Goal: Task Accomplishment & Management: Use online tool/utility

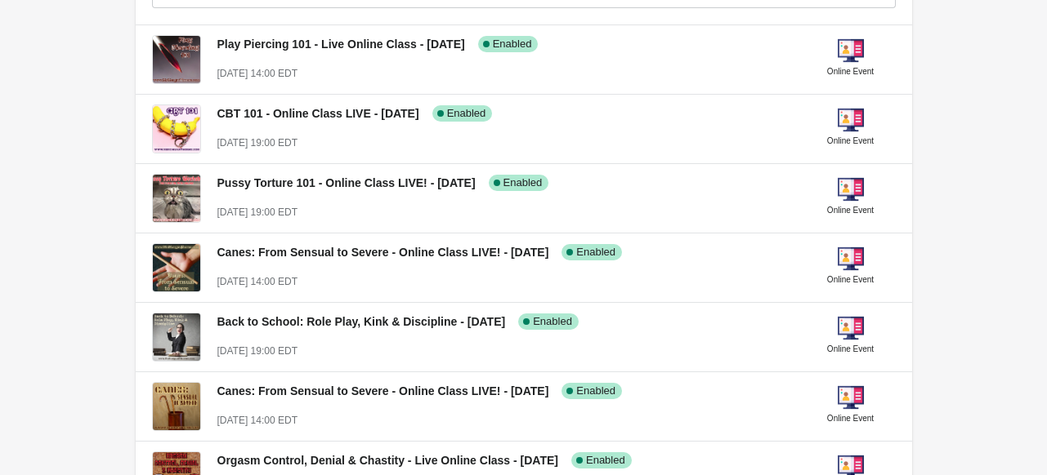
scroll to position [1163, 0]
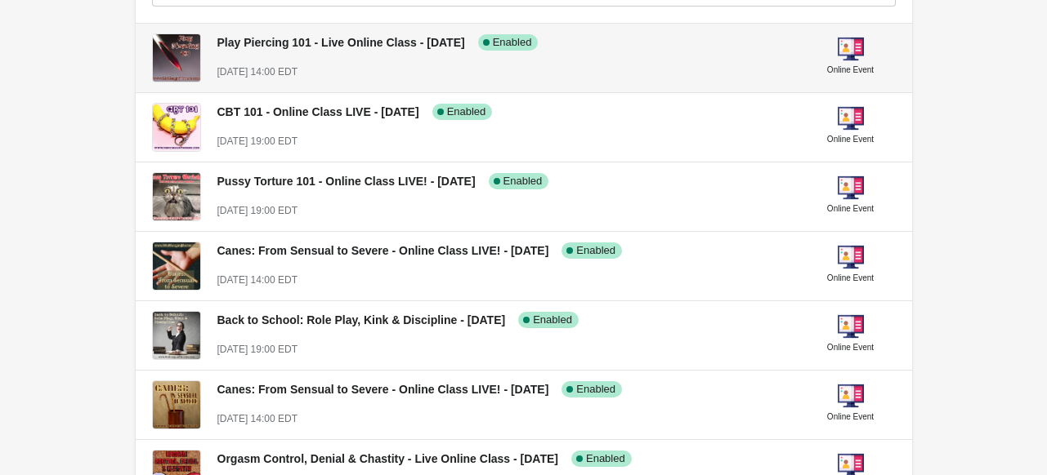
click at [321, 51] on div "Play Piercing 101 - Live Online Class - [DATE] Success Complete Enabled [DATE] …" at bounding box center [504, 50] width 575 height 60
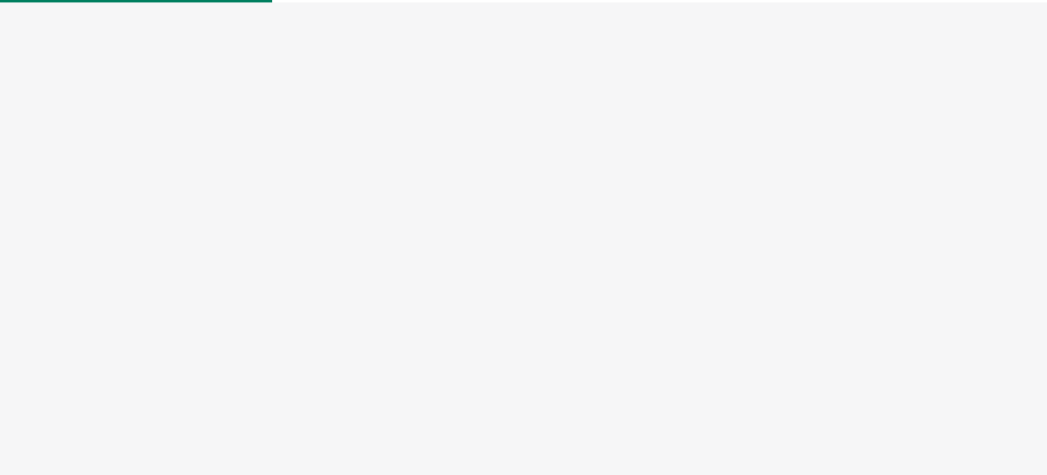
select select "US"
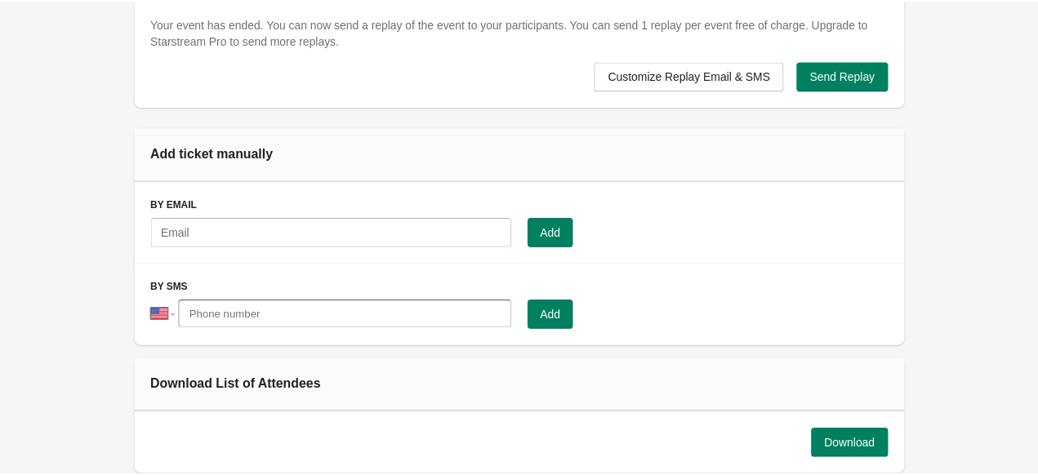
scroll to position [1150, 0]
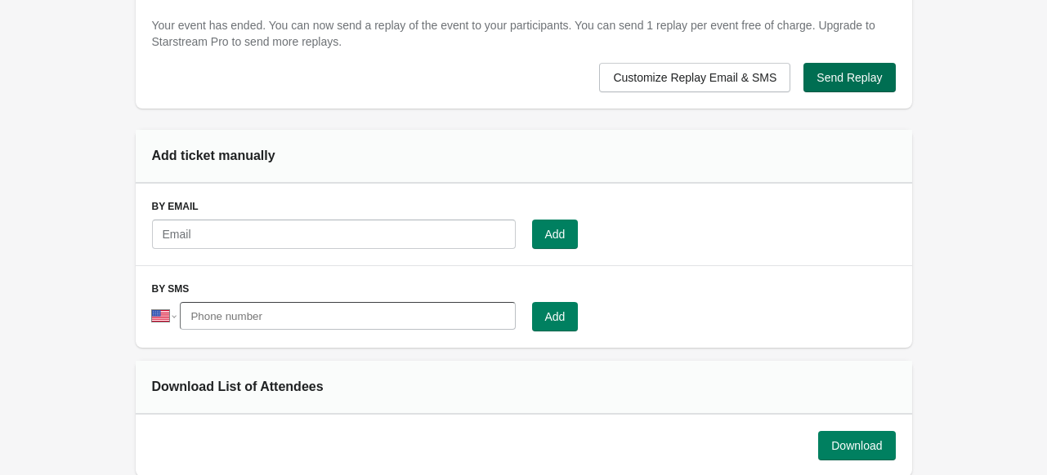
click at [855, 78] on span "Send Replay" at bounding box center [848, 77] width 65 height 13
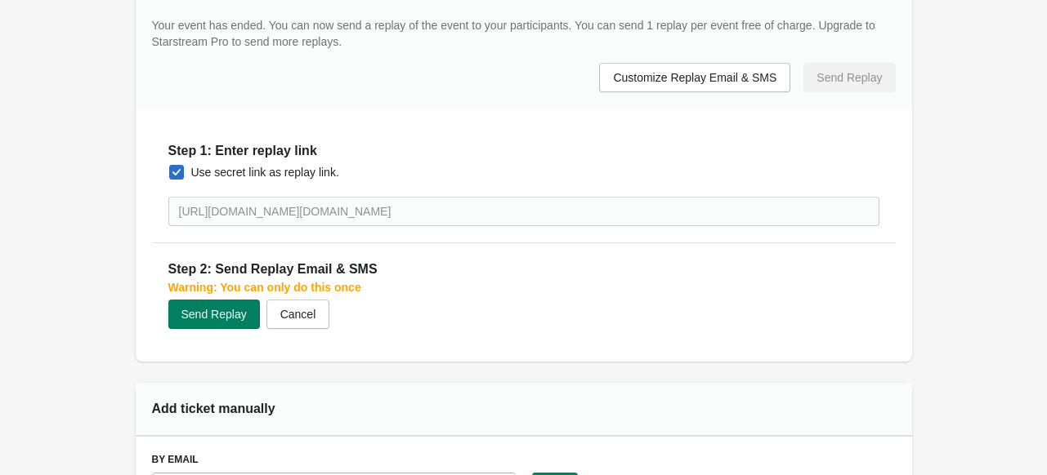
click at [173, 172] on span at bounding box center [176, 172] width 15 height 15
click at [170, 166] on input "Use secret link as replay link." at bounding box center [169, 165] width 1 height 1
checkbox input "false"
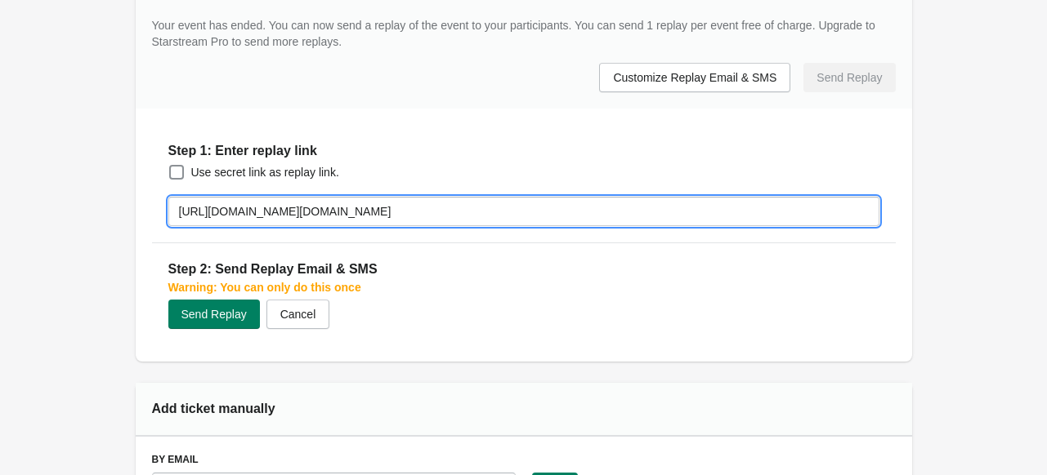
click at [312, 209] on input "[URL][DOMAIN_NAME][DOMAIN_NAME]" at bounding box center [523, 211] width 711 height 29
paste input "[DOMAIN_NAME][URL]"
type input "[URL][DOMAIN_NAME]"
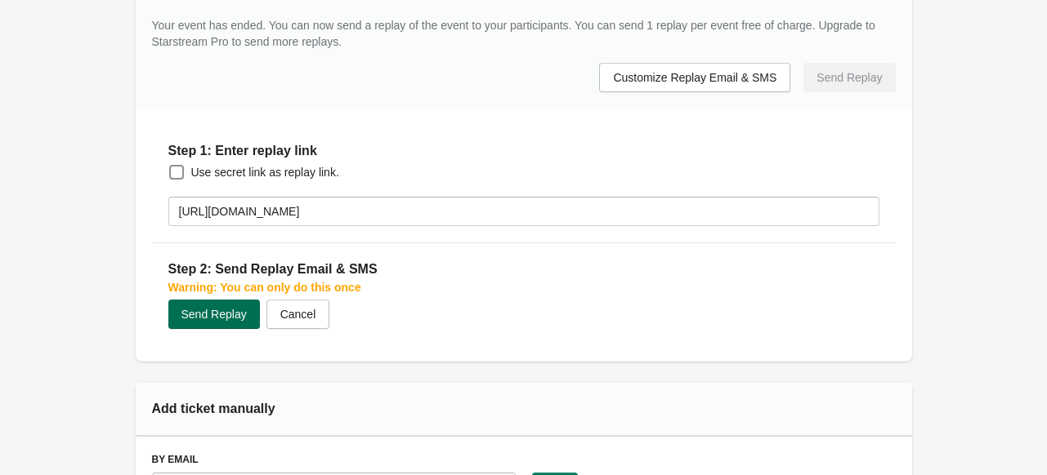
click at [221, 313] on span "Send Replay" at bounding box center [213, 314] width 65 height 13
